Goal: Task Accomplishment & Management: Manage account settings

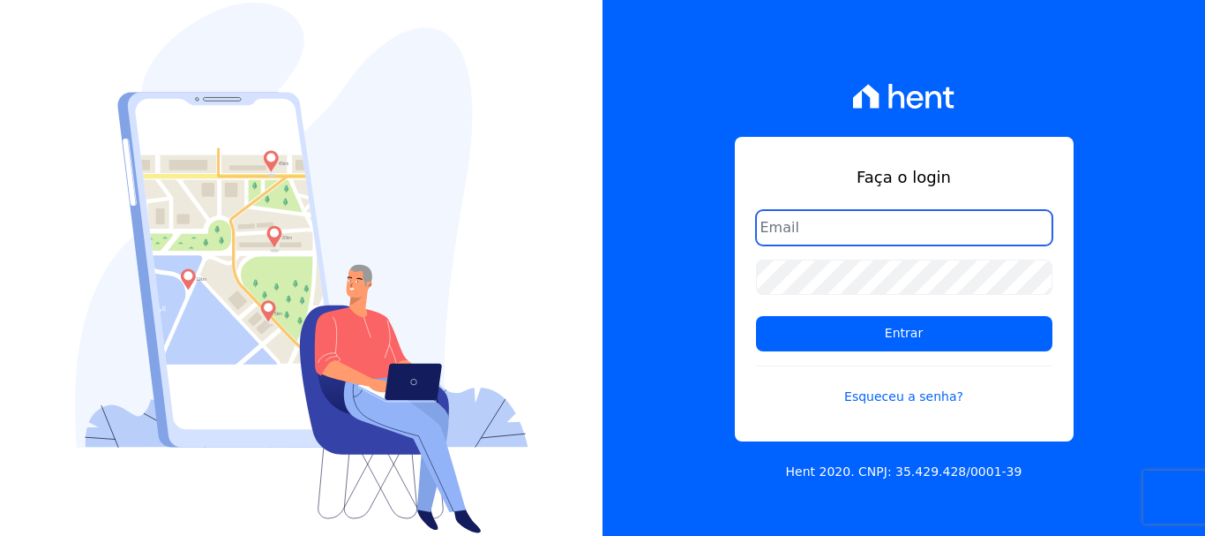
click at [820, 223] on input "email" at bounding box center [904, 227] width 296 height 35
type input "[EMAIL_ADDRESS][DOMAIN_NAME]"
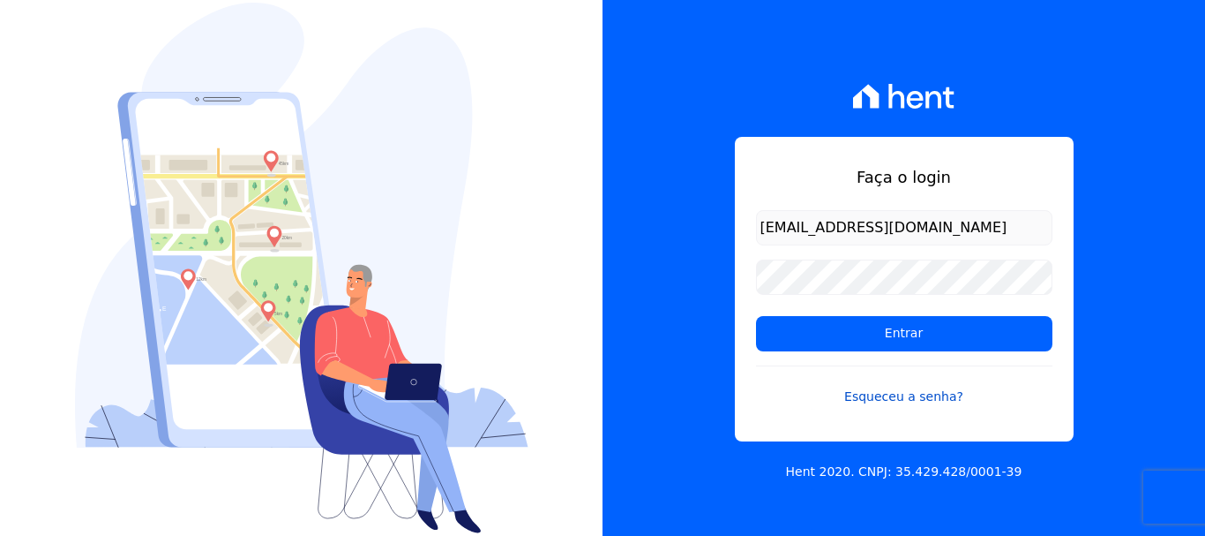
click at [903, 395] on link "Esqueceu a senha?" at bounding box center [904, 385] width 296 height 41
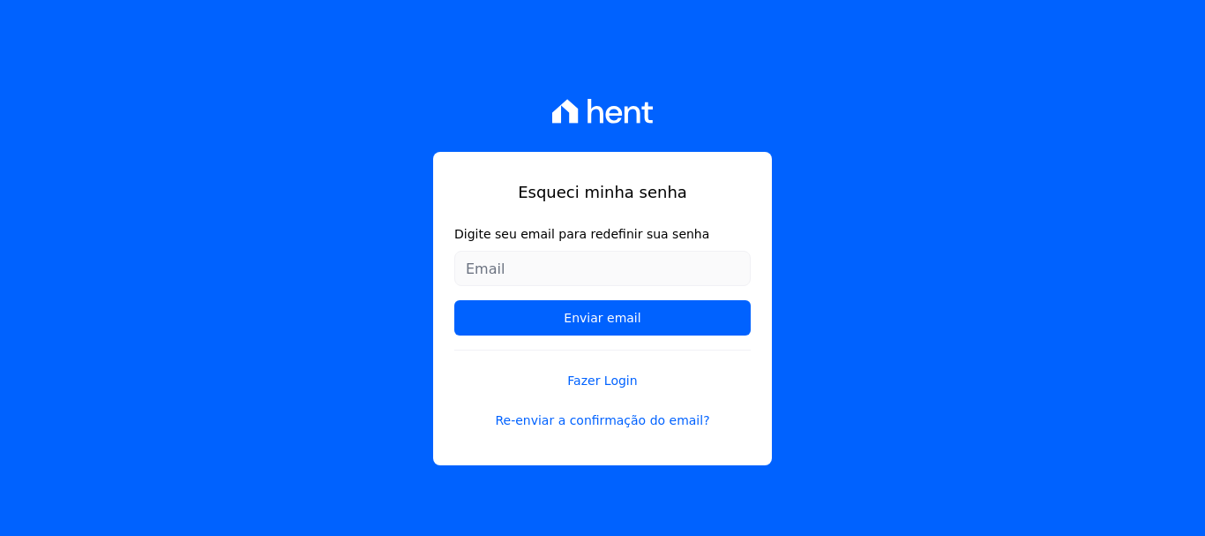
click at [523, 256] on input "Digite seu email para redefinir sua senha" at bounding box center [602, 268] width 296 height 35
type input "[EMAIL_ADDRESS][DOMAIN_NAME]"
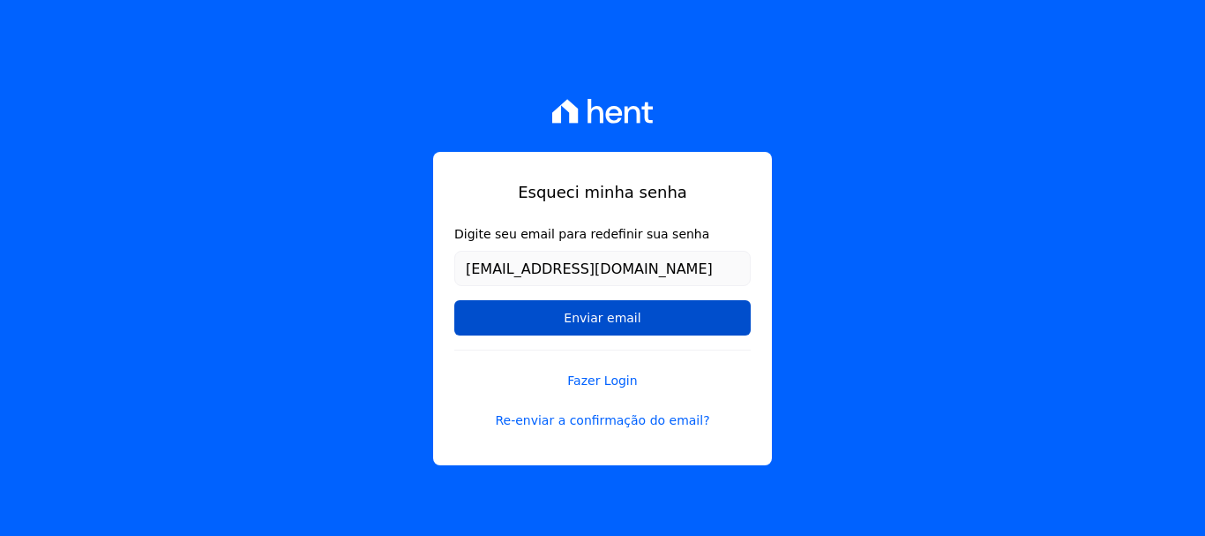
click at [617, 319] on input "Enviar email" at bounding box center [602, 317] width 296 height 35
click at [591, 309] on input "Enviar email" at bounding box center [602, 317] width 296 height 35
click at [591, 323] on input "Enviar email" at bounding box center [602, 317] width 296 height 35
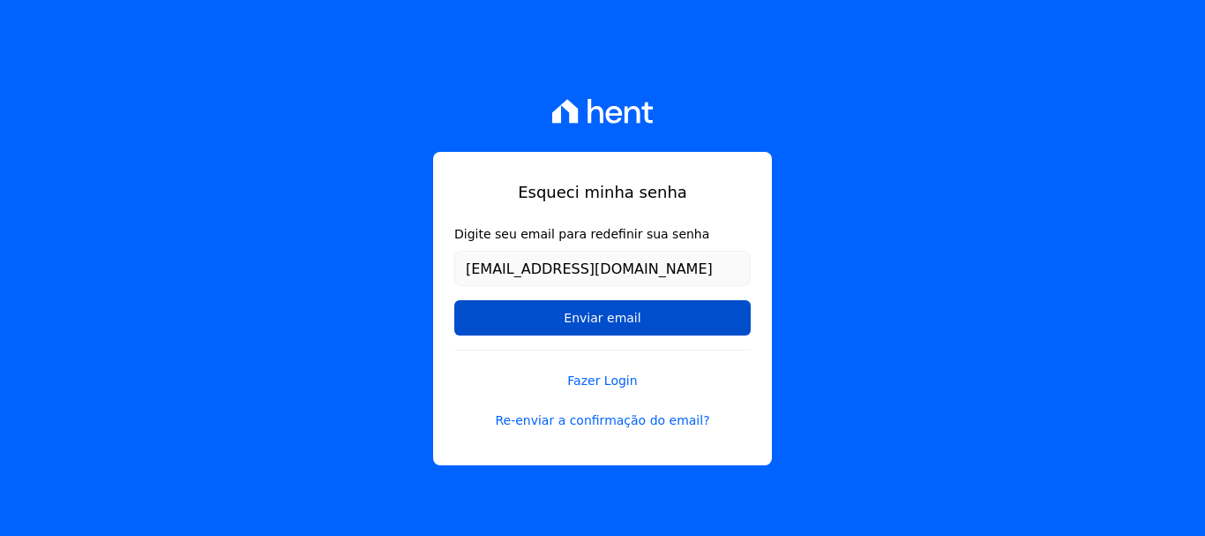
click at [683, 321] on input "Enviar email" at bounding box center [602, 317] width 296 height 35
click at [585, 321] on input "Enviar email" at bounding box center [602, 317] width 296 height 35
click at [584, 317] on input "Enviar email" at bounding box center [602, 317] width 296 height 35
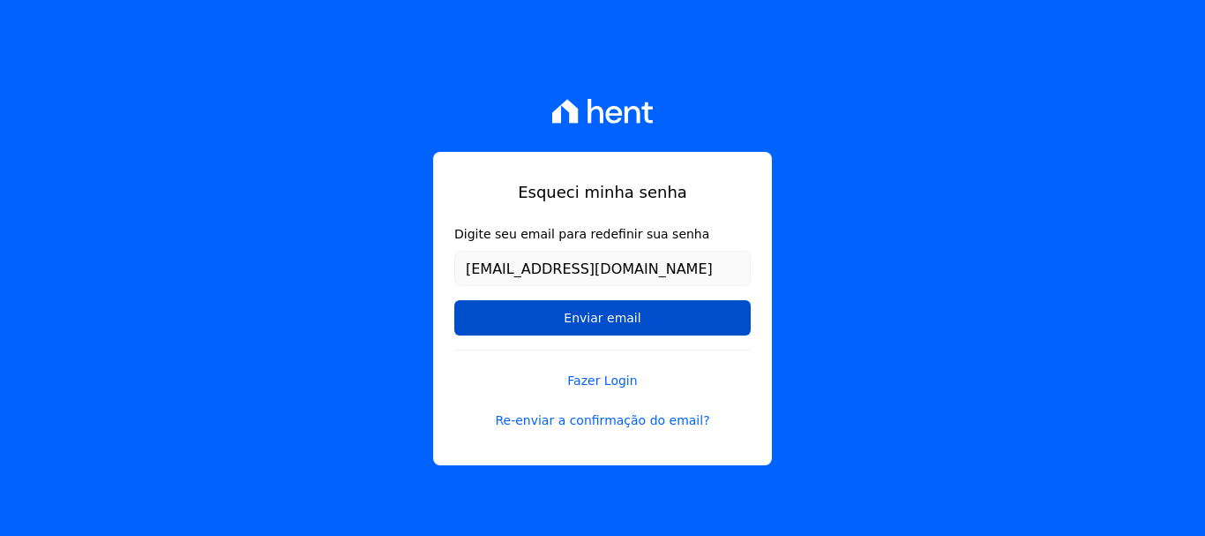
click at [584, 317] on input "Enviar email" at bounding box center [602, 317] width 296 height 35
click at [583, 317] on input "Enviar email" at bounding box center [602, 317] width 296 height 35
click at [600, 311] on input "Enviar email" at bounding box center [602, 317] width 296 height 35
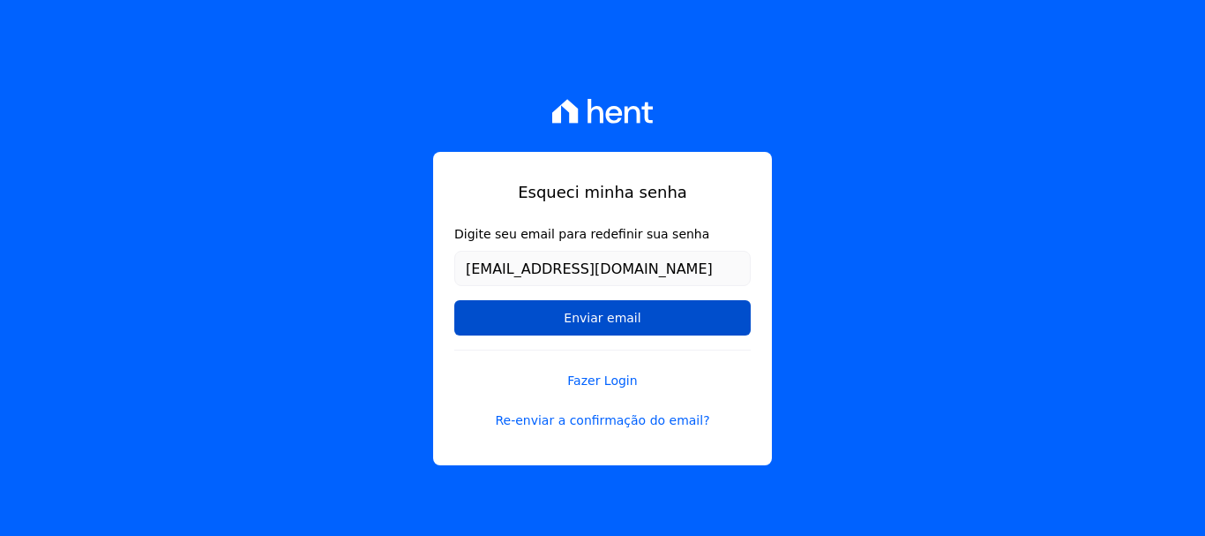
click at [600, 311] on input "Enviar email" at bounding box center [602, 317] width 296 height 35
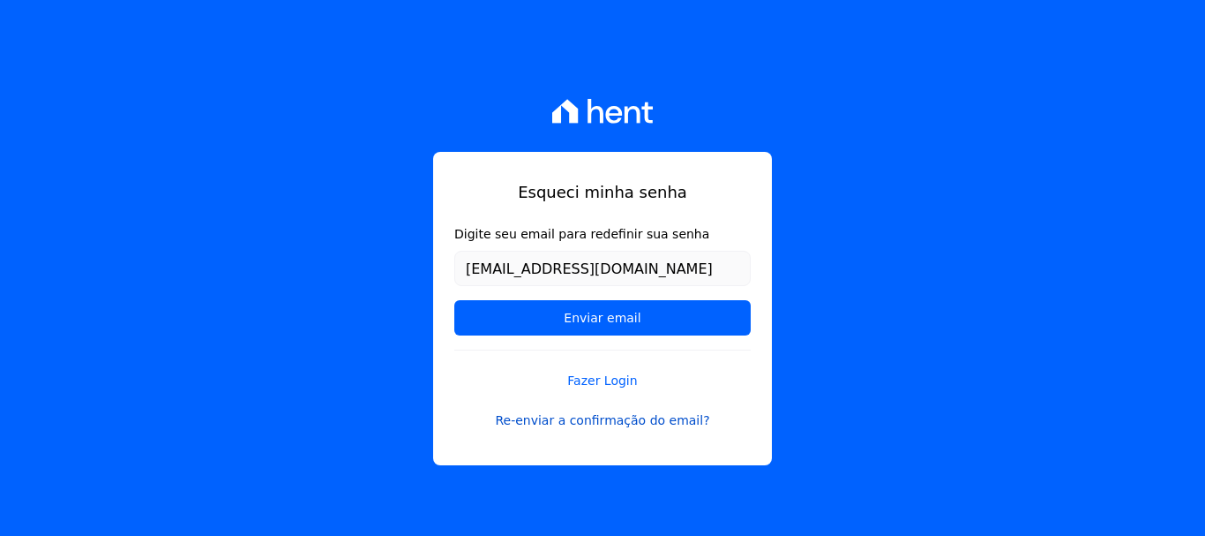
click at [659, 423] on link "Re-enviar a confirmação do email?" at bounding box center [602, 420] width 296 height 19
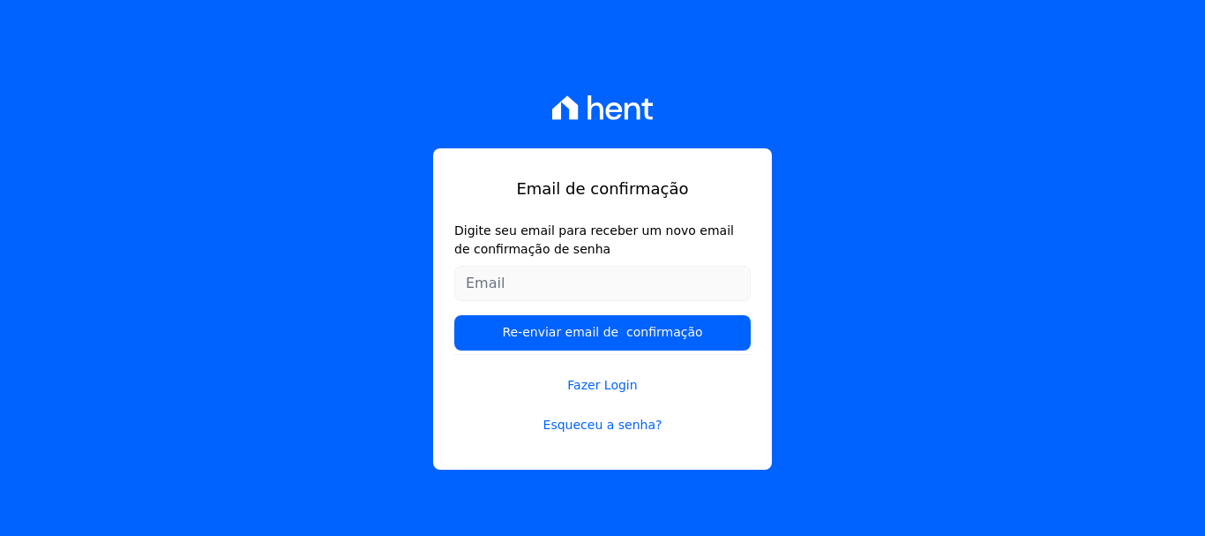
click at [517, 297] on input "Digite seu email para receber um novo email de confirmação de senha" at bounding box center [602, 283] width 296 height 35
type input "[EMAIL_ADDRESS][DOMAIN_NAME]"
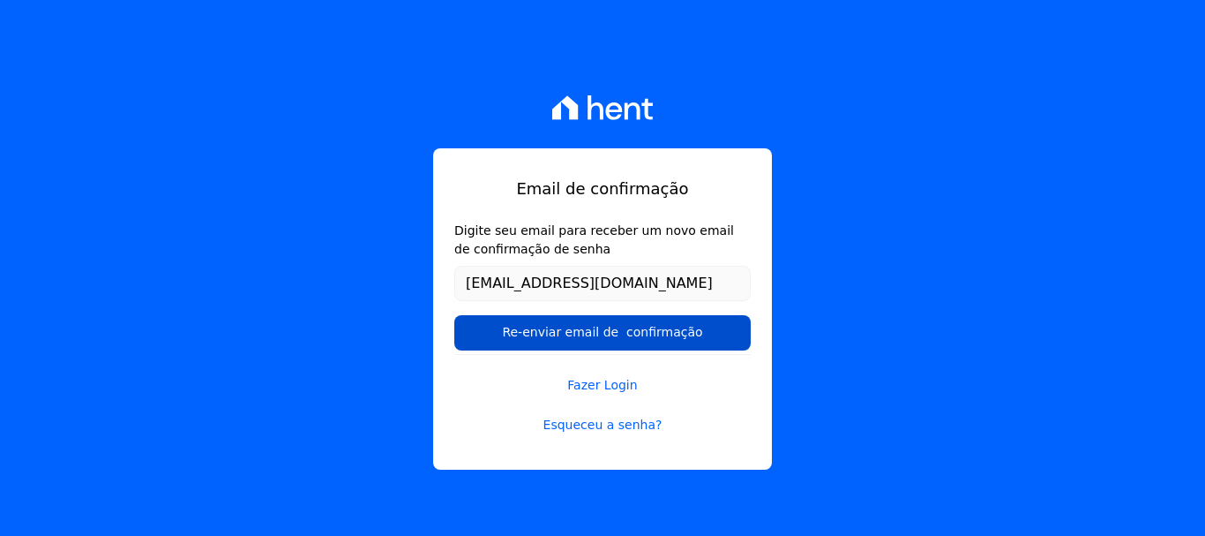
click at [587, 333] on input "Re-enviar email de confirmação" at bounding box center [602, 332] width 296 height 35
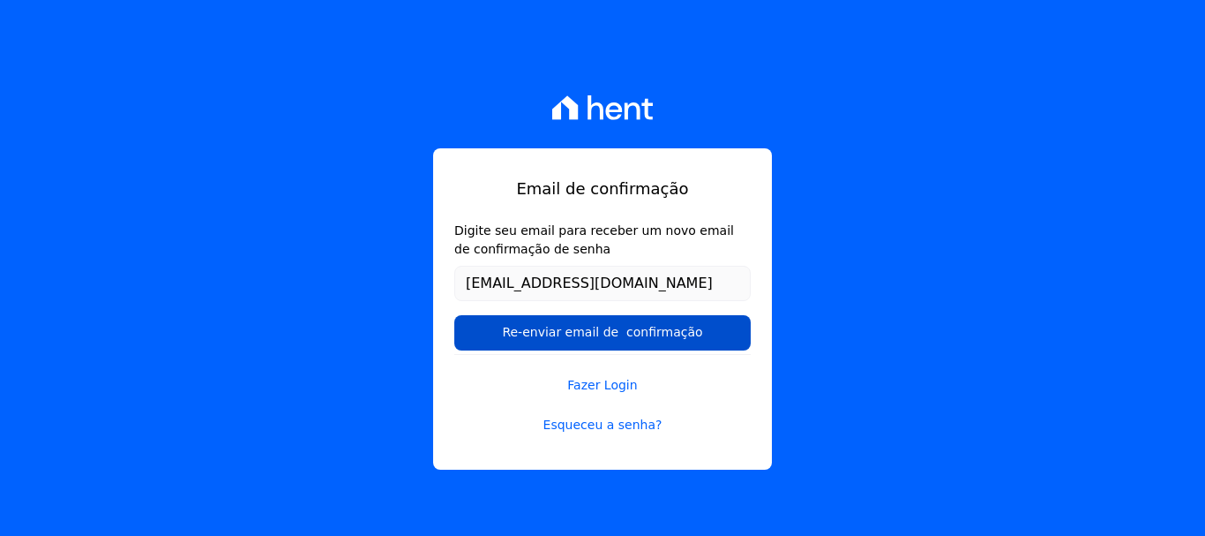
click at [587, 333] on input "Re-enviar email de confirmação" at bounding box center [602, 332] width 296 height 35
click at [566, 333] on input "Re-enviar email de confirmação" at bounding box center [602, 332] width 296 height 35
click at [565, 332] on input "Re-enviar email de confirmação" at bounding box center [602, 332] width 296 height 35
click at [565, 331] on input "Re-enviar email de confirmação" at bounding box center [602, 332] width 296 height 35
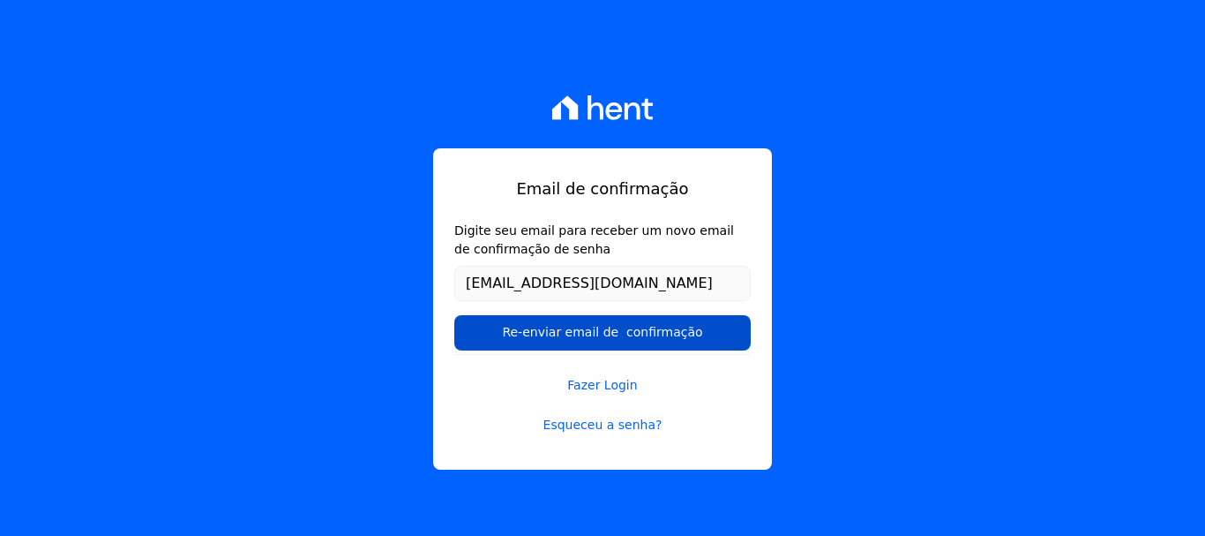
click at [565, 331] on input "Re-enviar email de confirmação" at bounding box center [602, 332] width 296 height 35
click at [688, 334] on input "Re-enviar email de confirmação" at bounding box center [602, 332] width 296 height 35
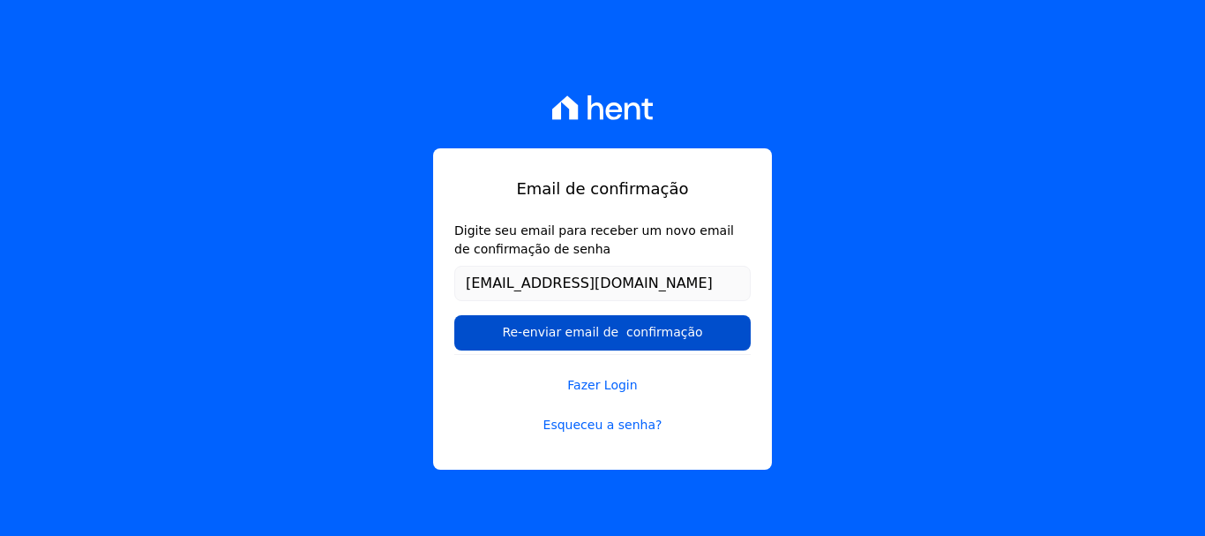
click at [688, 334] on input "Re-enviar email de confirmação" at bounding box center [602, 332] width 296 height 35
click at [687, 335] on input "Re-enviar email de confirmação" at bounding box center [602, 332] width 296 height 35
click at [659, 343] on input "Re-enviar email de confirmação" at bounding box center [602, 332] width 296 height 35
click at [657, 343] on input "Re-enviar email de confirmação" at bounding box center [602, 332] width 296 height 35
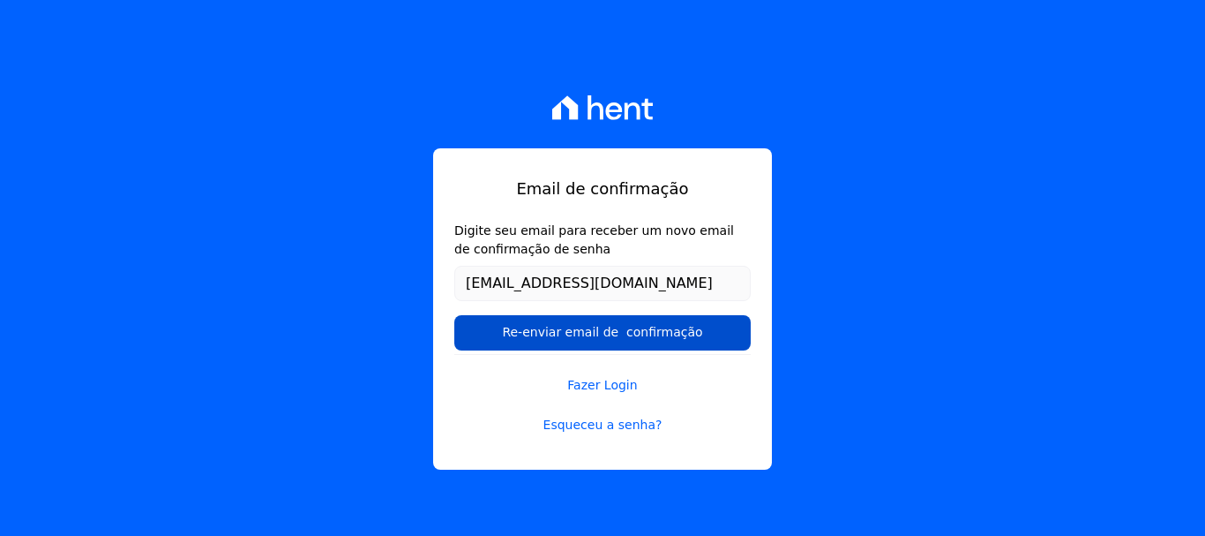
click at [657, 343] on input "Re-enviar email de confirmação" at bounding box center [602, 332] width 296 height 35
click at [629, 340] on input "Re-enviar email de confirmação" at bounding box center [602, 332] width 296 height 35
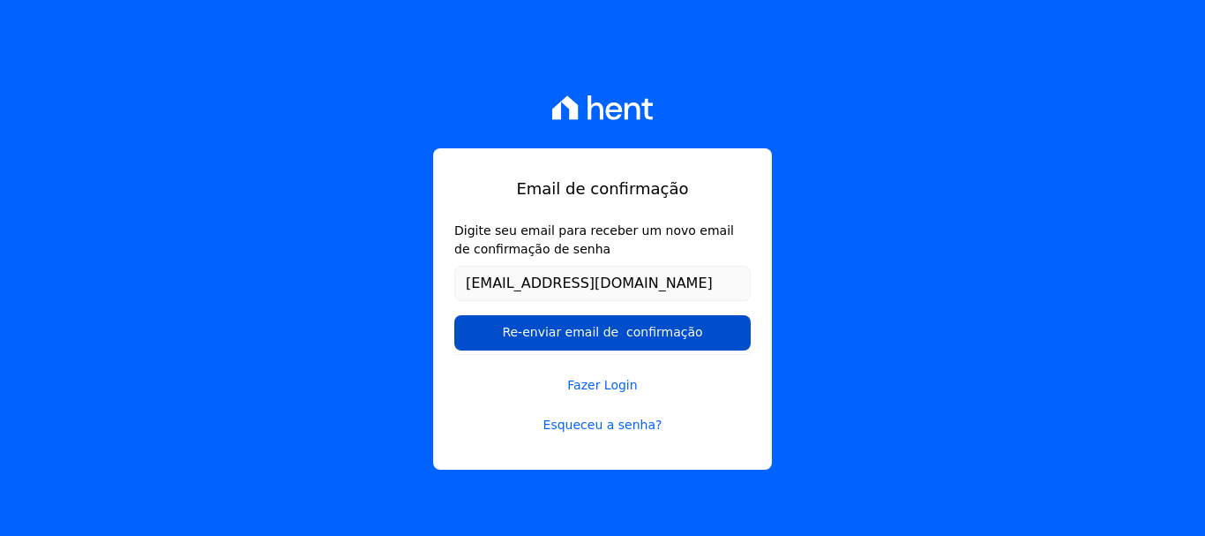
click at [629, 340] on input "Re-enviar email de confirmação" at bounding box center [602, 332] width 296 height 35
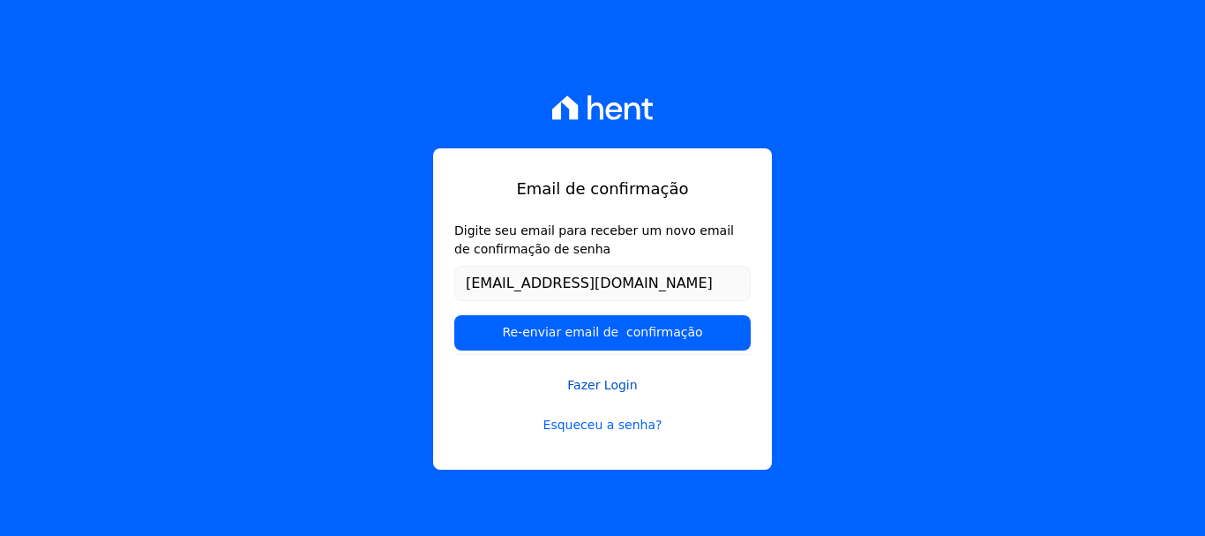
click at [587, 363] on link "Fazer Login" at bounding box center [602, 374] width 296 height 41
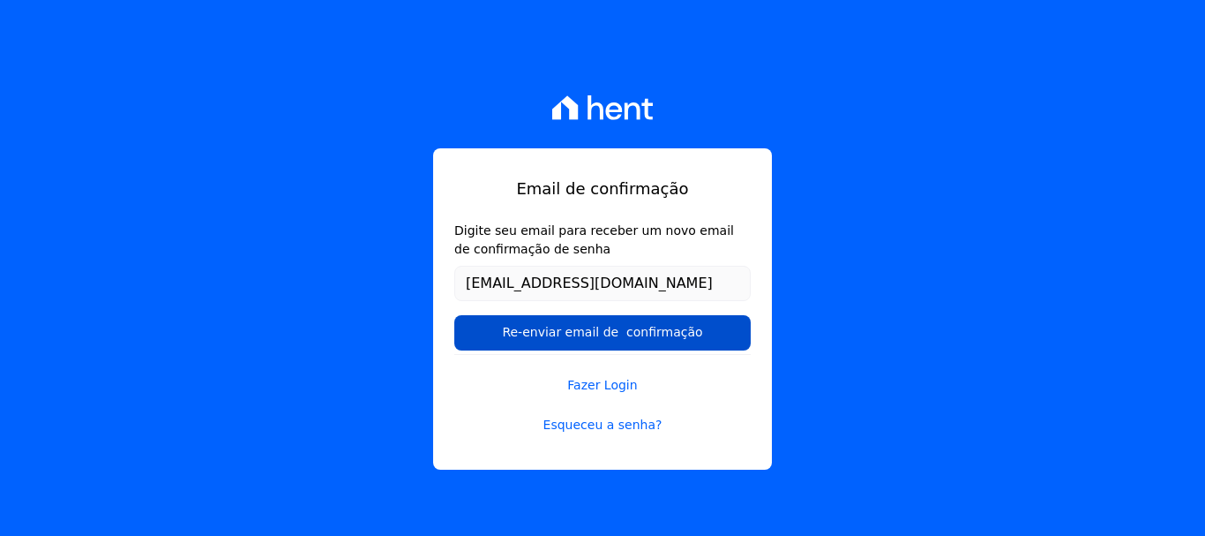
click at [589, 321] on input "Re-enviar email de confirmação" at bounding box center [602, 332] width 296 height 35
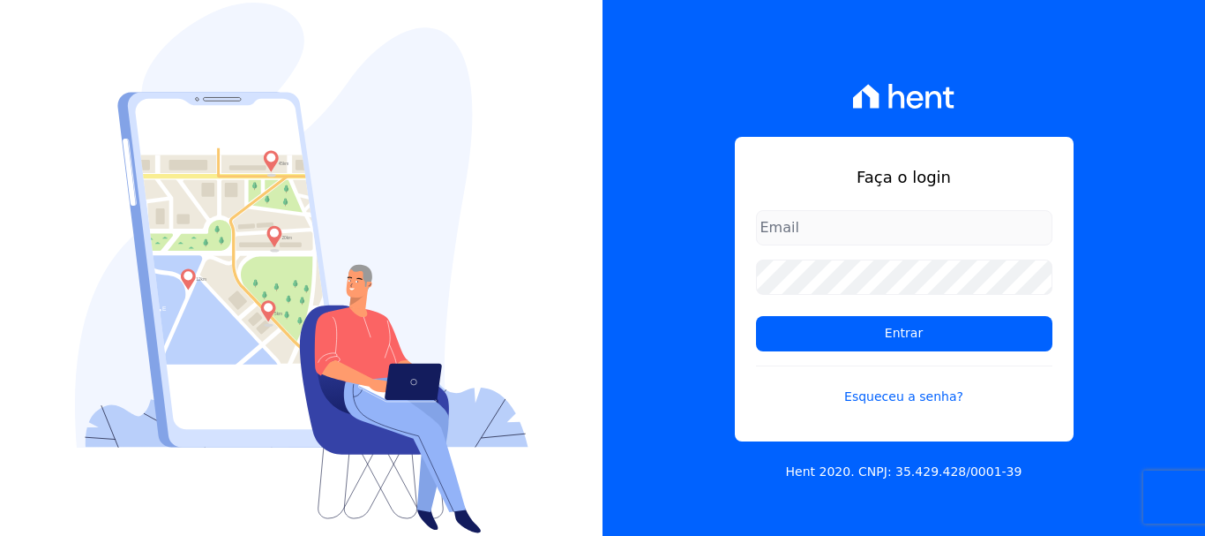
click at [588, 327] on div at bounding box center [301, 268] width 603 height 536
click at [618, 312] on div "Faça o login Entrar Esqueceu a senha? Hent 2020. CNPJ: 35.429.428/0001-39" at bounding box center [904, 268] width 603 height 536
click at [837, 228] on input "email" at bounding box center [904, 227] width 296 height 35
type input "[EMAIL_ADDRESS][DOMAIN_NAME]"
click at [931, 395] on link "Esqueceu a senha?" at bounding box center [904, 385] width 296 height 41
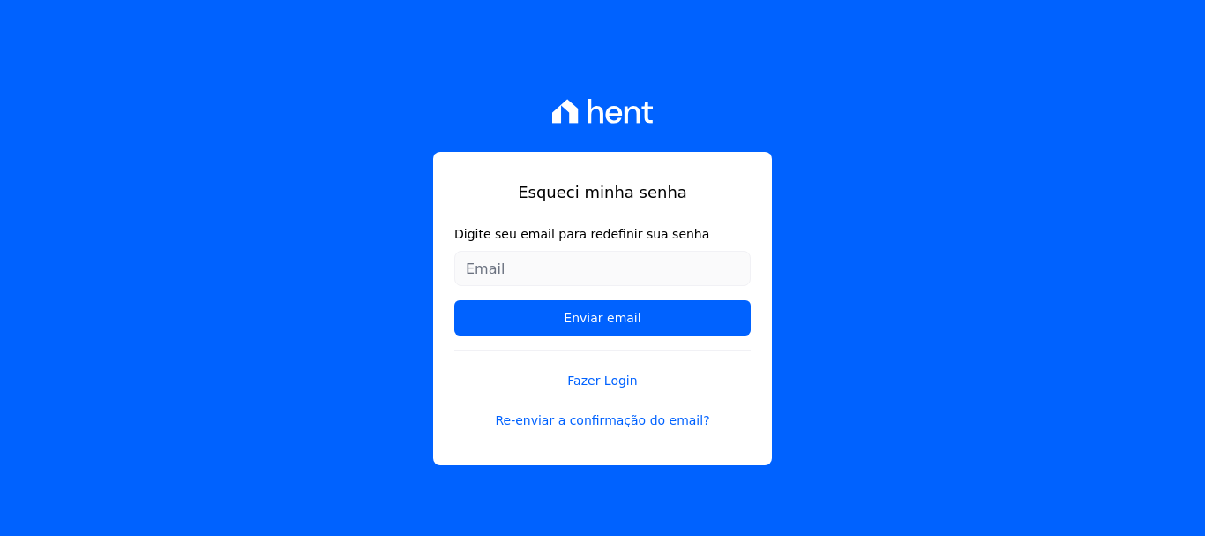
click at [627, 256] on input "Digite seu email para redefinir sua senha" at bounding box center [602, 268] width 296 height 35
type input "[EMAIL_ADDRESS][DOMAIN_NAME]"
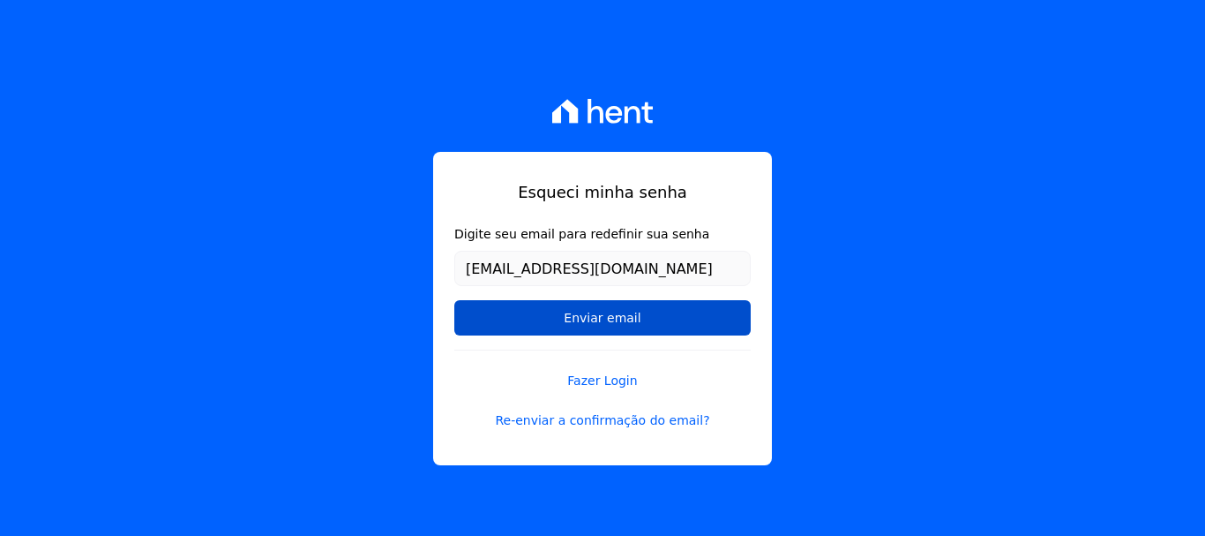
click at [609, 330] on input "Enviar email" at bounding box center [602, 317] width 296 height 35
click at [607, 328] on input "Enviar email" at bounding box center [602, 317] width 296 height 35
click at [607, 327] on input "Enviar email" at bounding box center [602, 317] width 296 height 35
click at [606, 326] on input "Enviar email" at bounding box center [602, 317] width 296 height 35
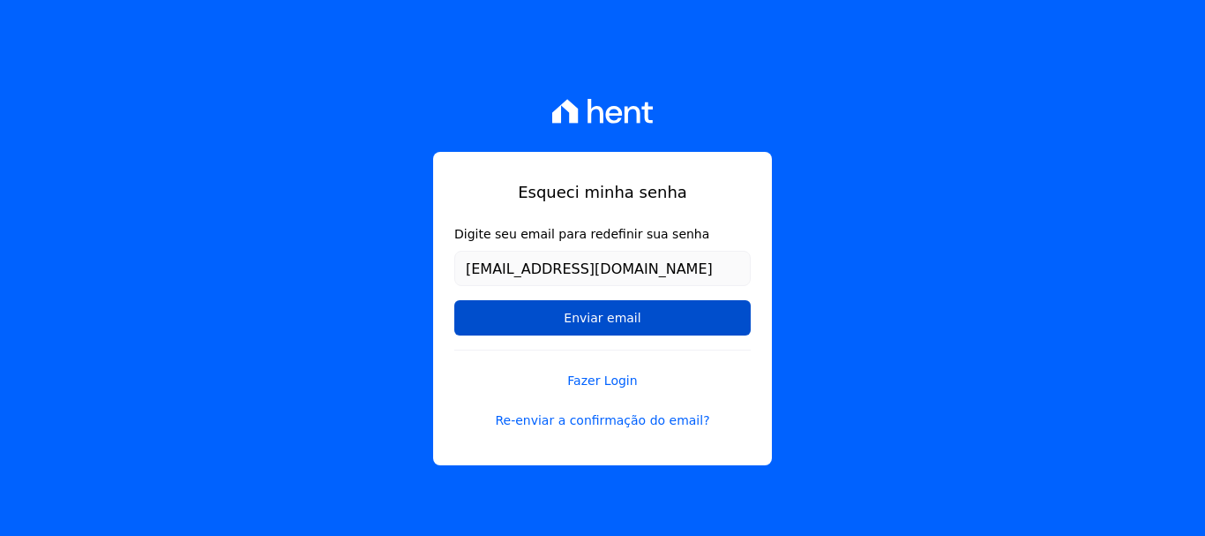
click at [606, 326] on input "Enviar email" at bounding box center [602, 317] width 296 height 35
click at [599, 321] on input "Enviar email" at bounding box center [602, 317] width 296 height 35
click at [599, 320] on input "Enviar email" at bounding box center [602, 317] width 296 height 35
click at [679, 315] on input "Enviar email" at bounding box center [602, 317] width 296 height 35
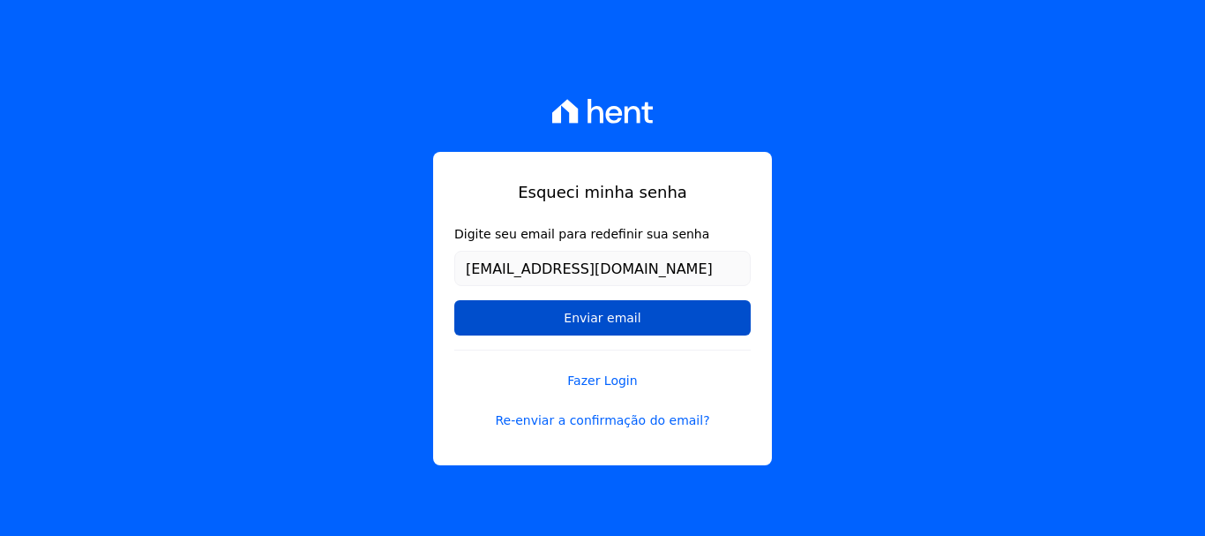
click at [679, 315] on input "Enviar email" at bounding box center [602, 317] width 296 height 35
click at [678, 315] on input "Enviar email" at bounding box center [602, 317] width 296 height 35
click at [671, 315] on input "Enviar email" at bounding box center [602, 317] width 296 height 35
click at [600, 310] on input "Enviar email" at bounding box center [602, 317] width 296 height 35
click at [599, 310] on input "Enviar email" at bounding box center [602, 317] width 296 height 35
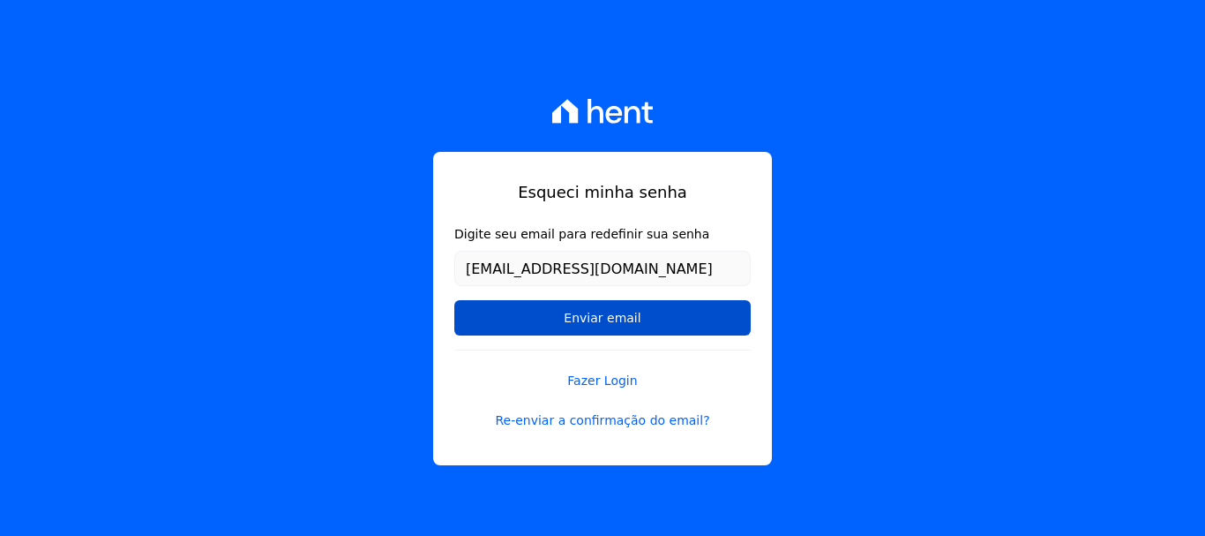
click at [585, 315] on input "Enviar email" at bounding box center [602, 317] width 296 height 35
click at [584, 315] on input "Enviar email" at bounding box center [602, 317] width 296 height 35
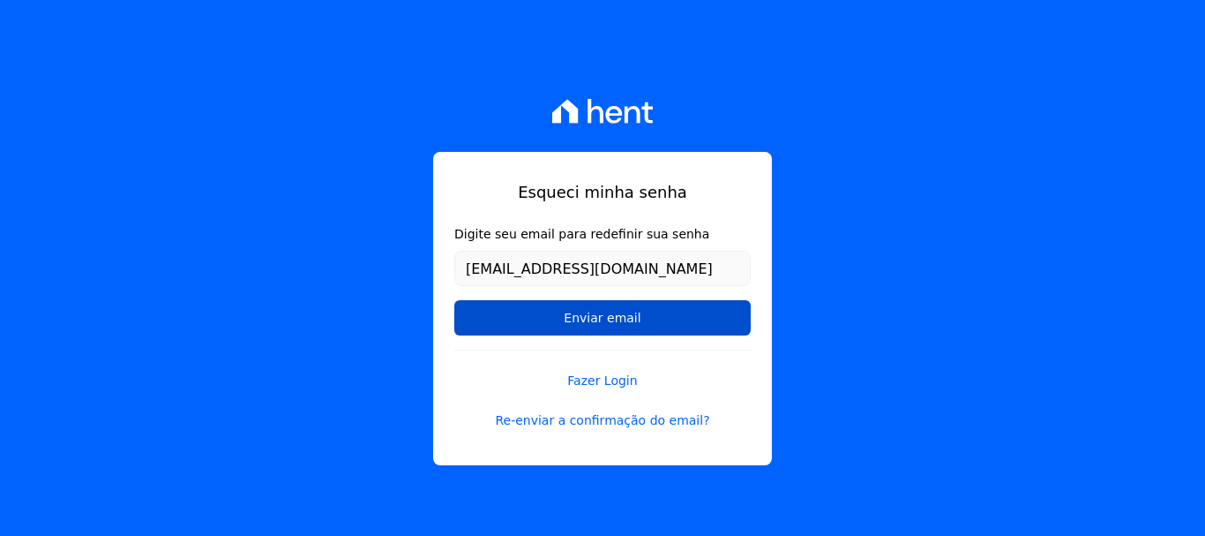
click at [584, 314] on input "Enviar email" at bounding box center [602, 317] width 296 height 35
click at [584, 312] on input "Enviar email" at bounding box center [602, 317] width 296 height 35
click at [585, 311] on input "Enviar email" at bounding box center [602, 317] width 296 height 35
click at [588, 310] on input "Enviar email" at bounding box center [602, 317] width 296 height 35
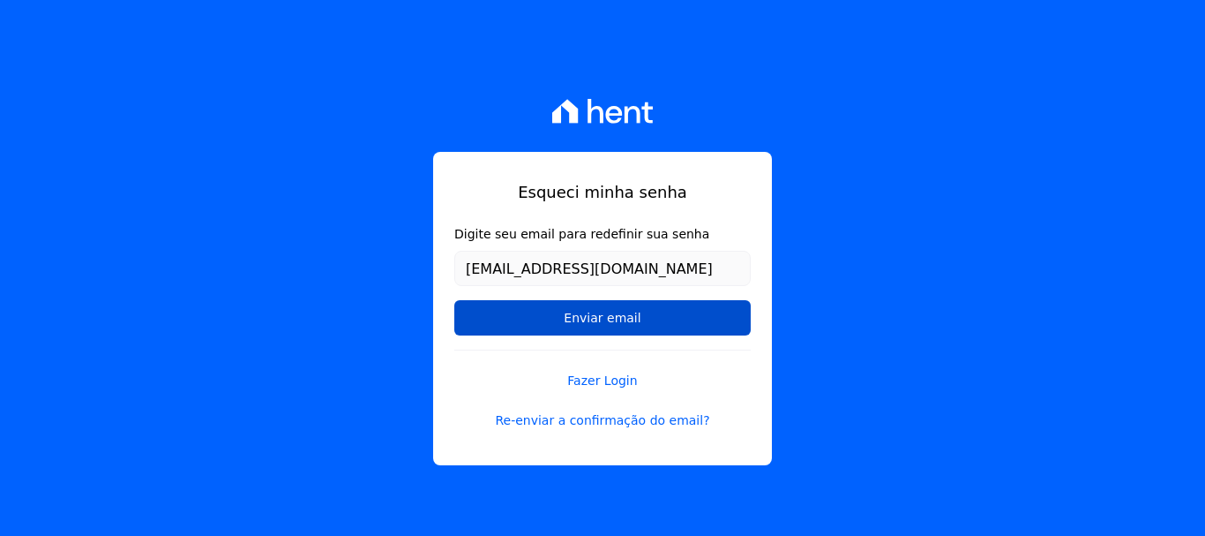
click at [590, 312] on input "Enviar email" at bounding box center [602, 317] width 296 height 35
click at [587, 331] on input "Enviar email" at bounding box center [602, 317] width 296 height 35
click at [585, 324] on input "Enviar email" at bounding box center [602, 317] width 296 height 35
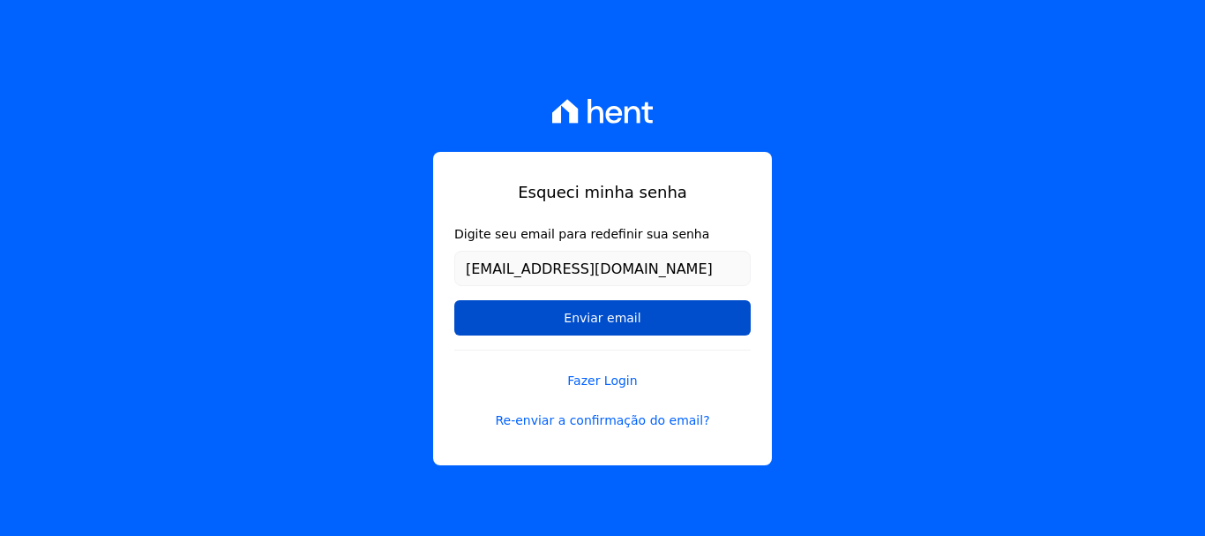
click at [585, 323] on input "Enviar email" at bounding box center [602, 317] width 296 height 35
click at [585, 321] on input "Enviar email" at bounding box center [602, 317] width 296 height 35
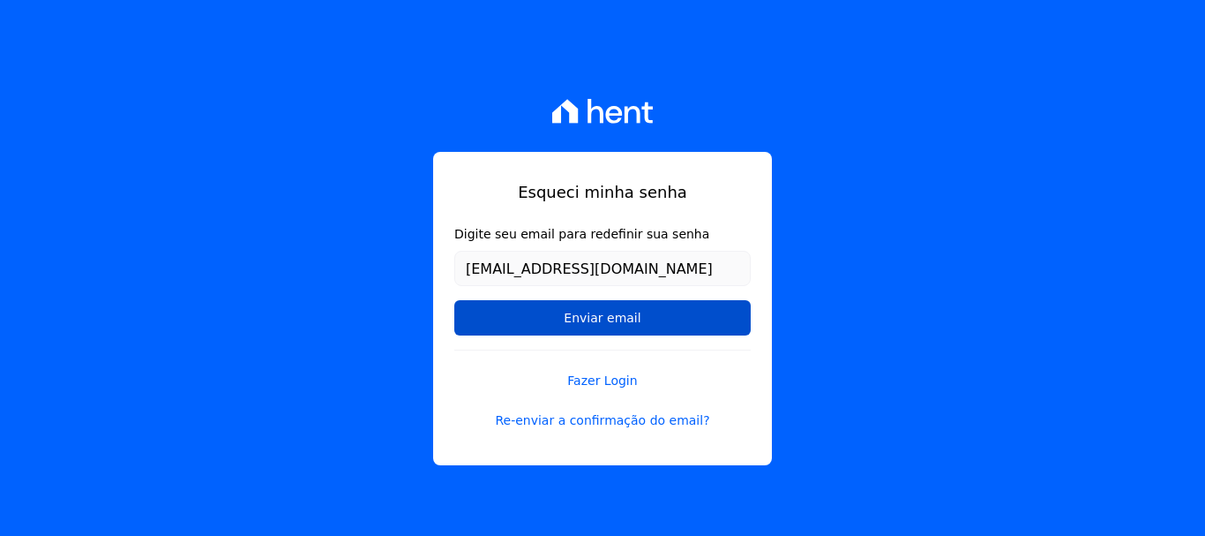
click at [585, 321] on input "Enviar email" at bounding box center [602, 317] width 296 height 35
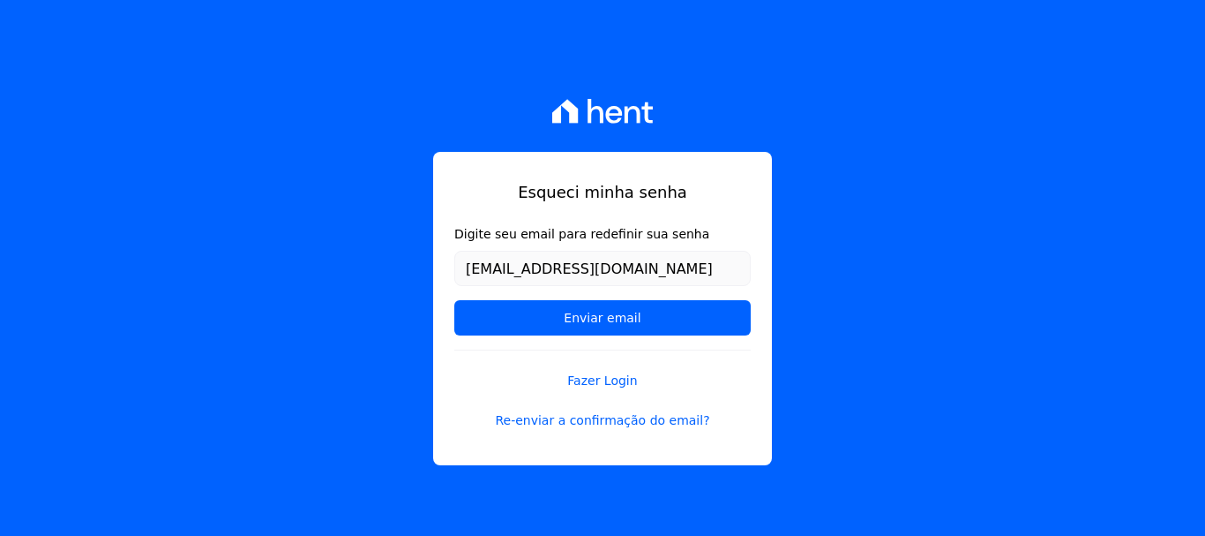
click at [296, 99] on div "Esqueci minha senha Digite seu email para redefinir sua senha [EMAIL_ADDRESS][D…" at bounding box center [602, 268] width 1205 height 536
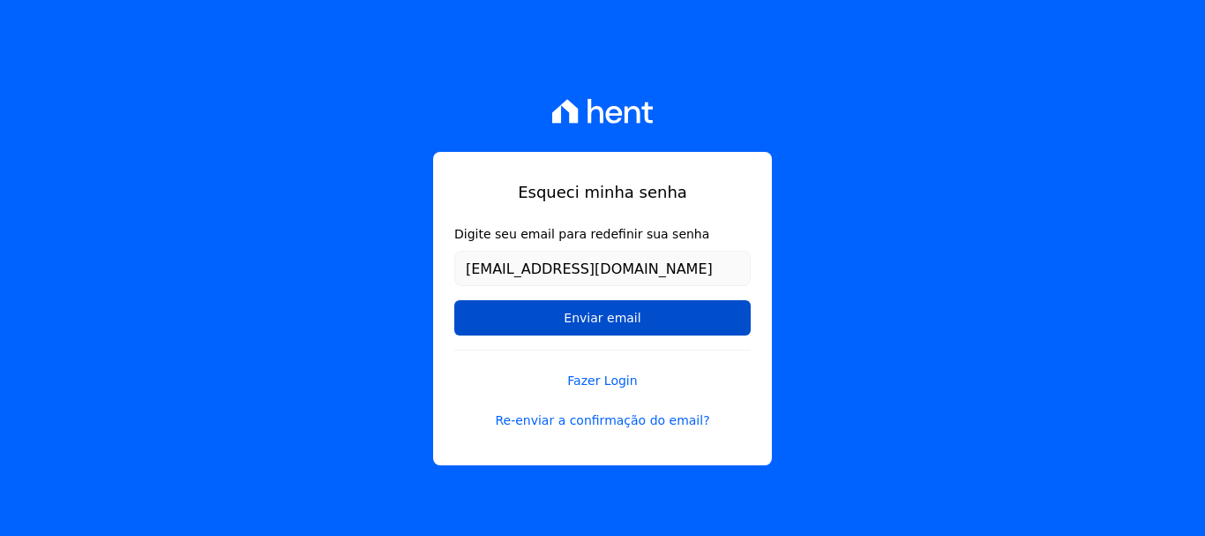
click at [642, 318] on input "Enviar email" at bounding box center [602, 317] width 296 height 35
